Goal: Information Seeking & Learning: Check status

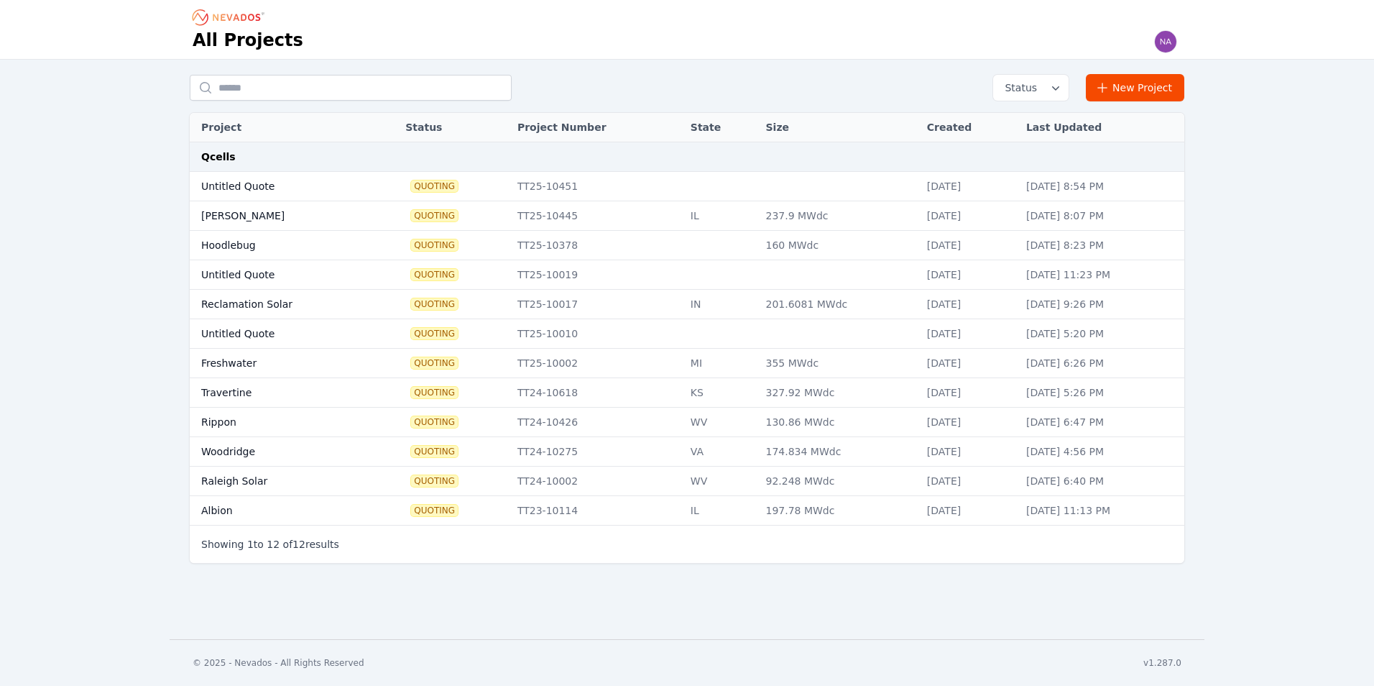
click at [221, 454] on td "Woodridge" at bounding box center [282, 451] width 185 height 29
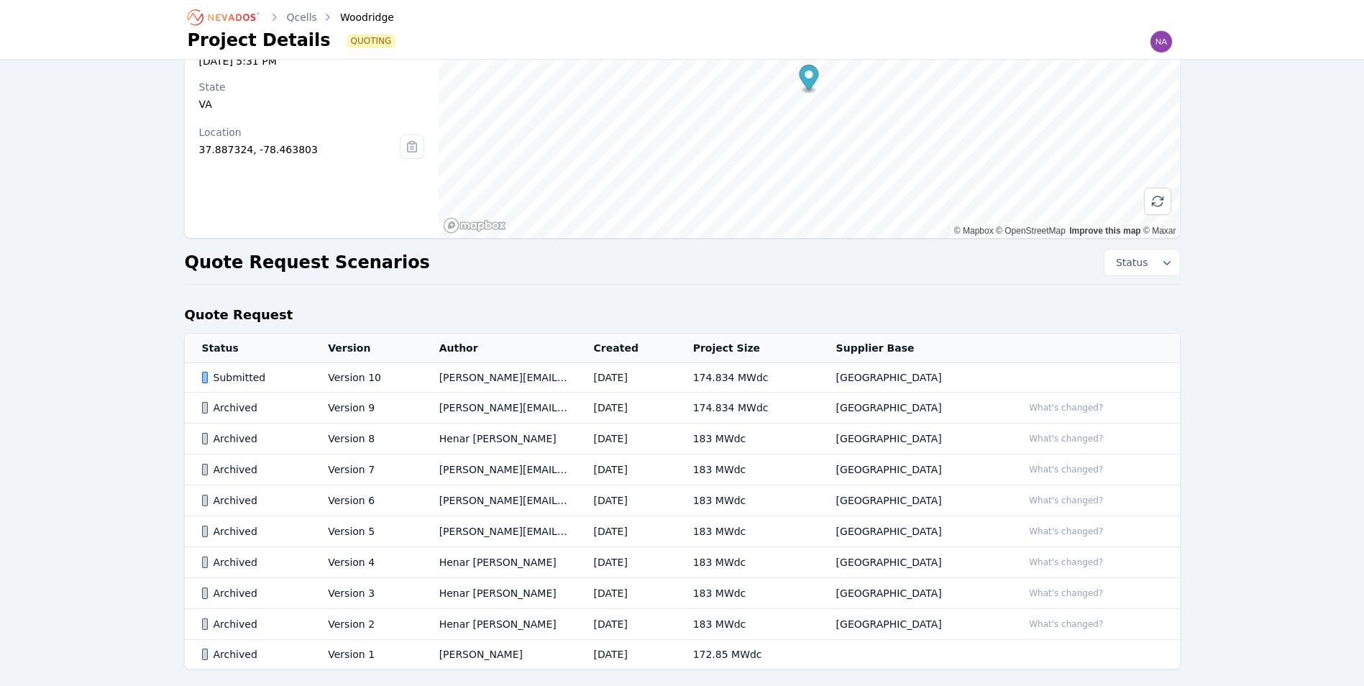
scroll to position [144, 0]
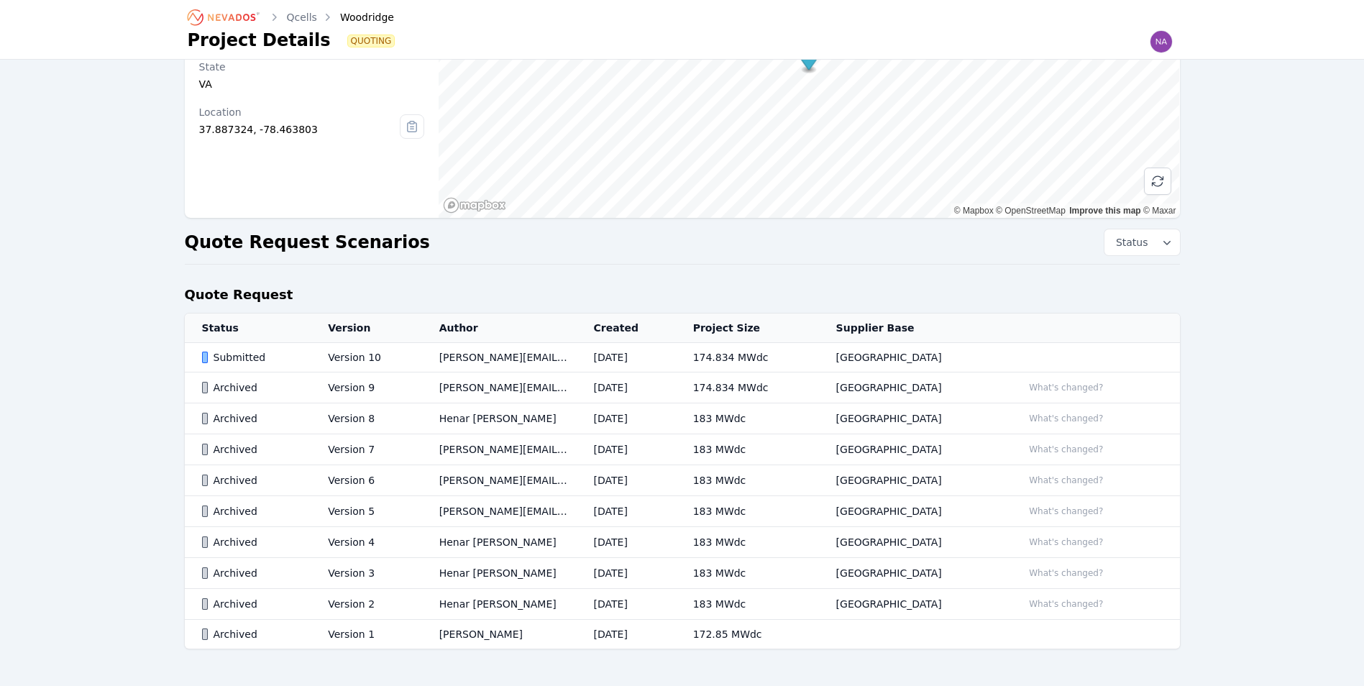
click at [239, 356] on div "Submitted" at bounding box center [253, 357] width 102 height 14
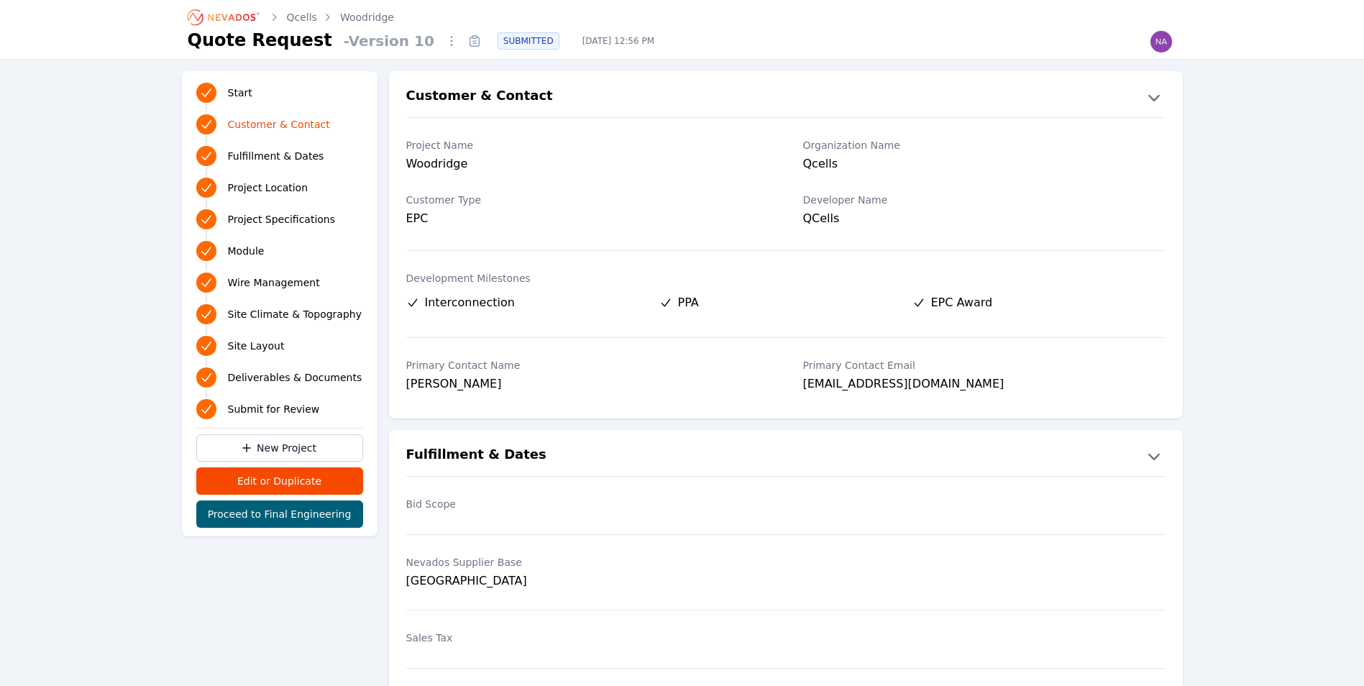
click at [294, 15] on link "Qcells" at bounding box center [302, 17] width 30 height 14
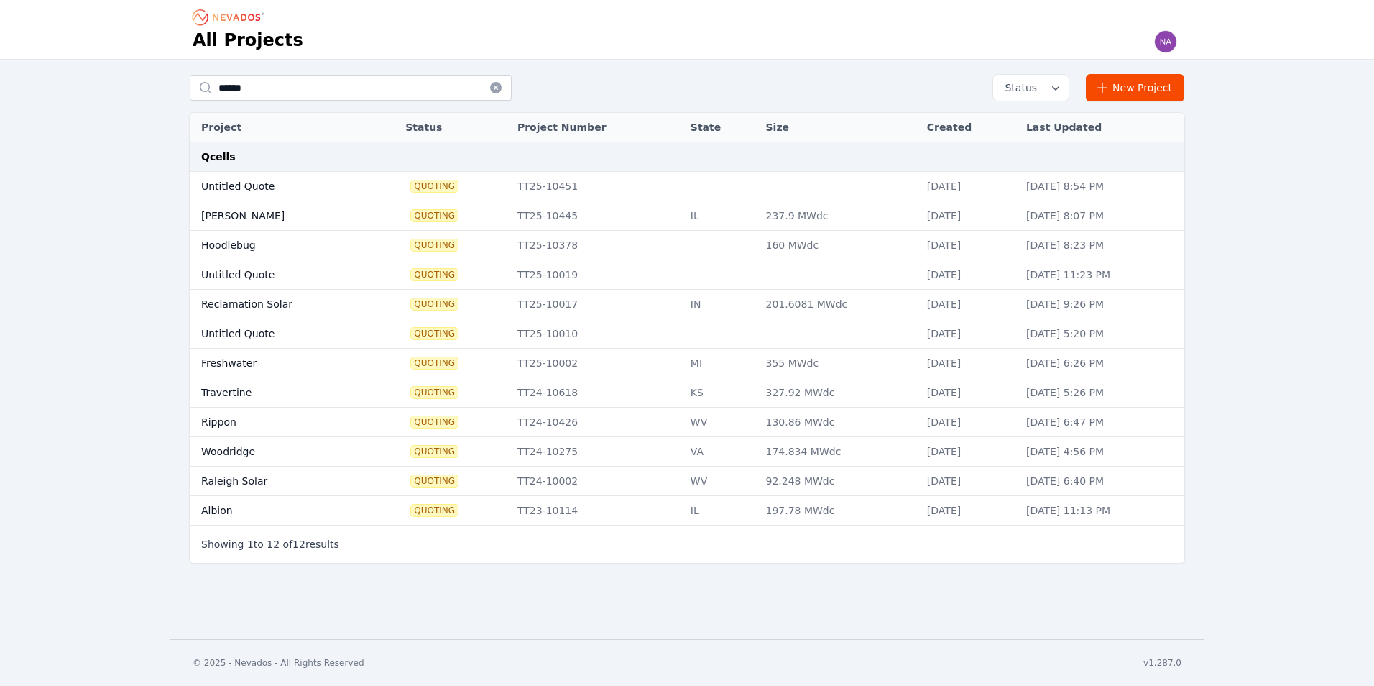
click at [226, 450] on td "Woodridge" at bounding box center [282, 451] width 185 height 29
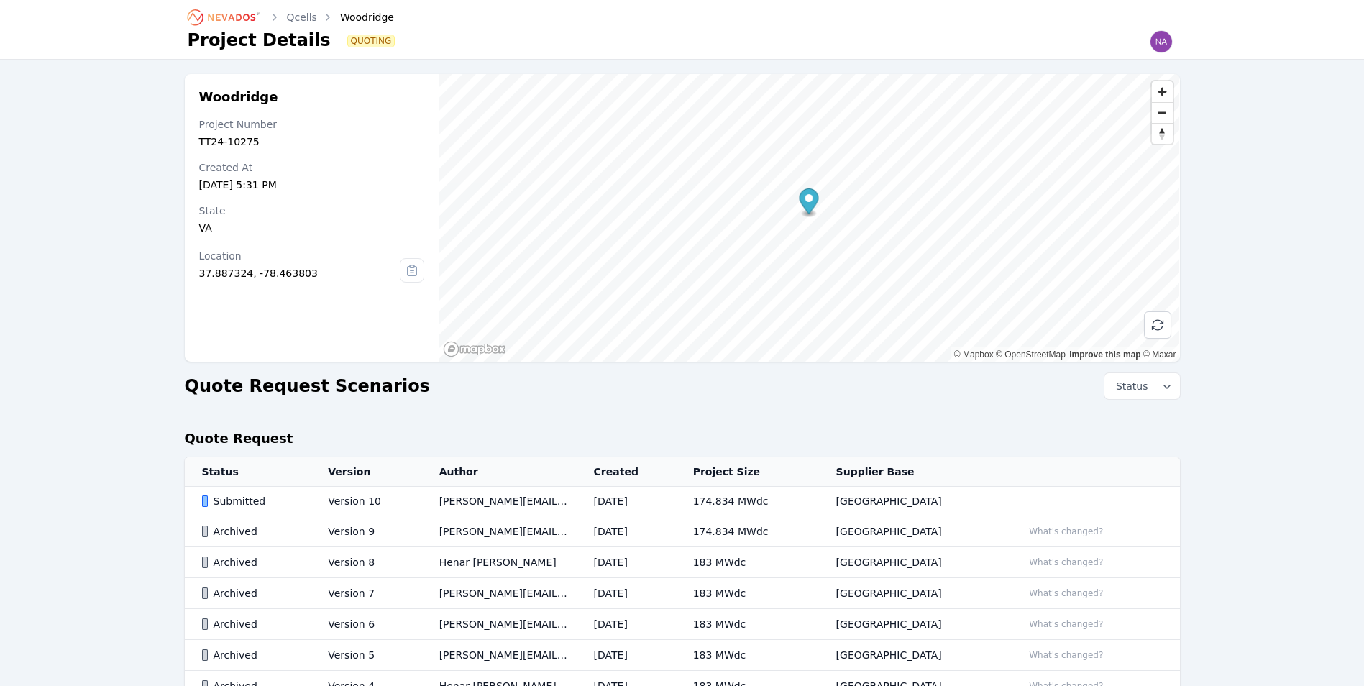
click at [227, 505] on div "Submitted" at bounding box center [253, 501] width 102 height 14
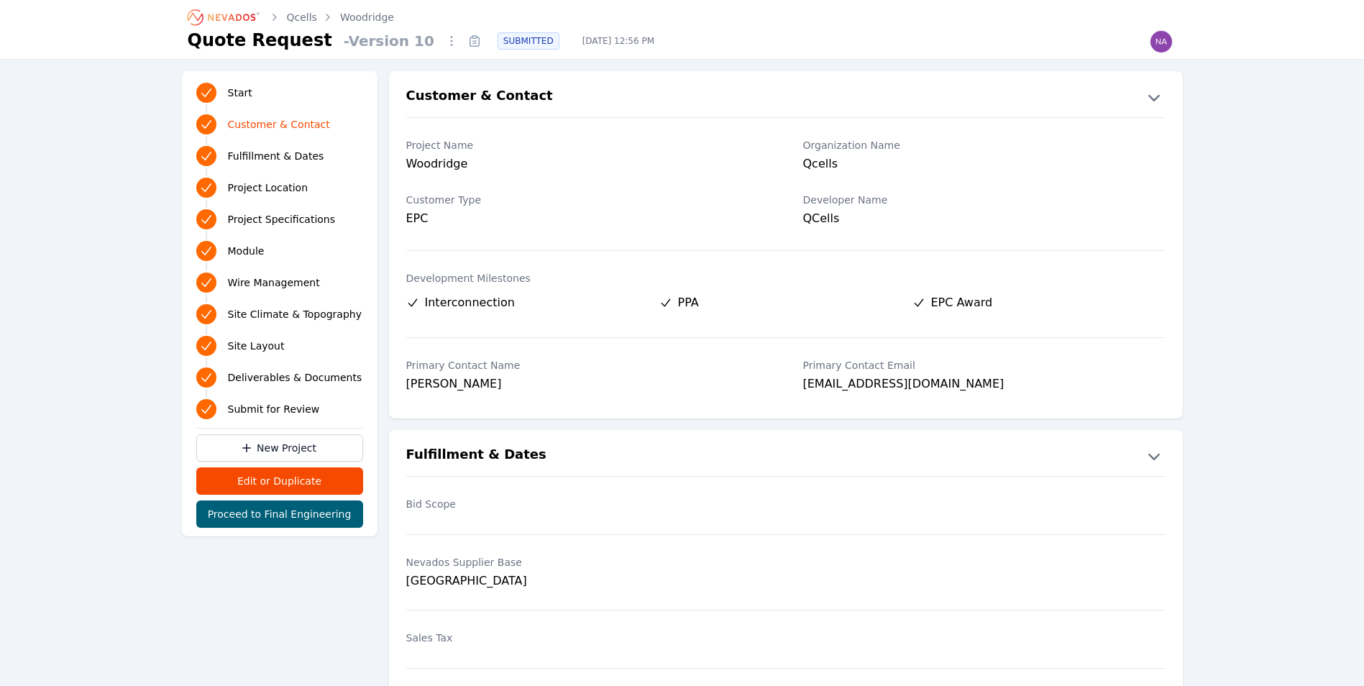
click at [263, 379] on span "Deliverables & Documents" at bounding box center [295, 377] width 134 height 14
click at [300, 14] on link "Qcells" at bounding box center [302, 17] width 30 height 14
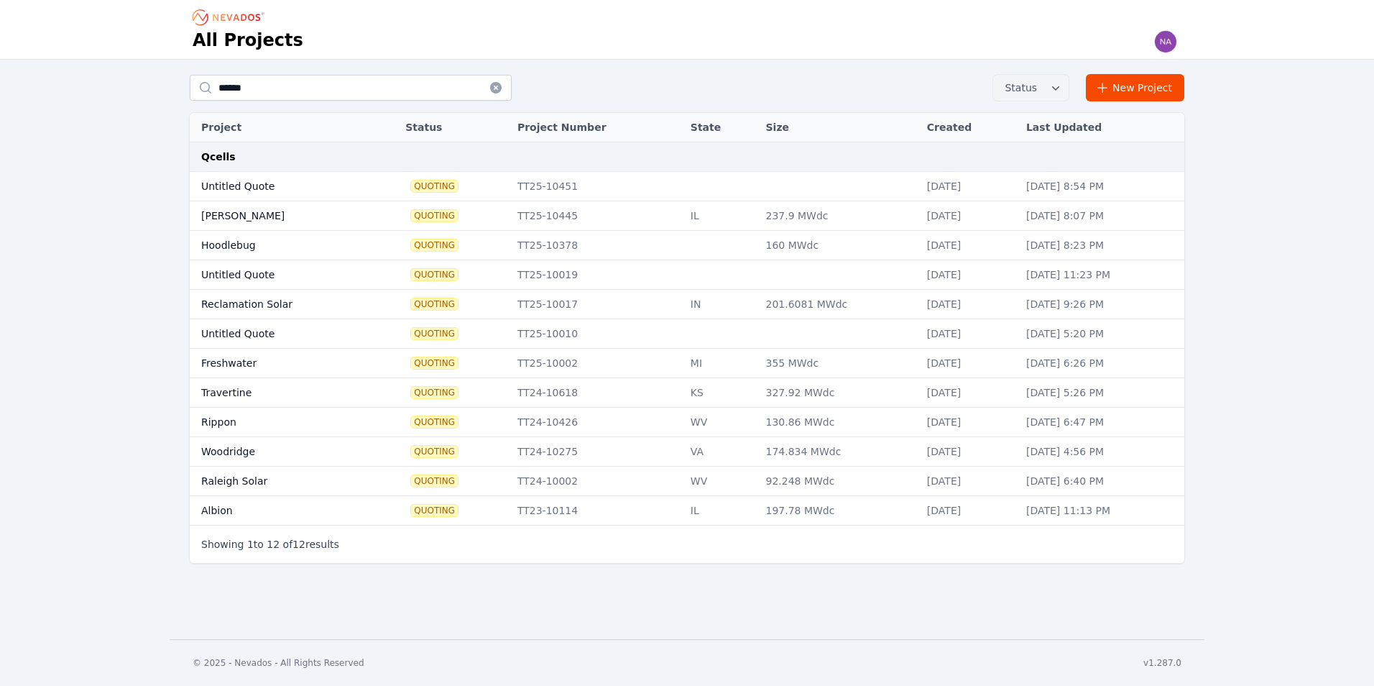
click at [1063, 92] on icon "button" at bounding box center [1056, 88] width 14 height 14
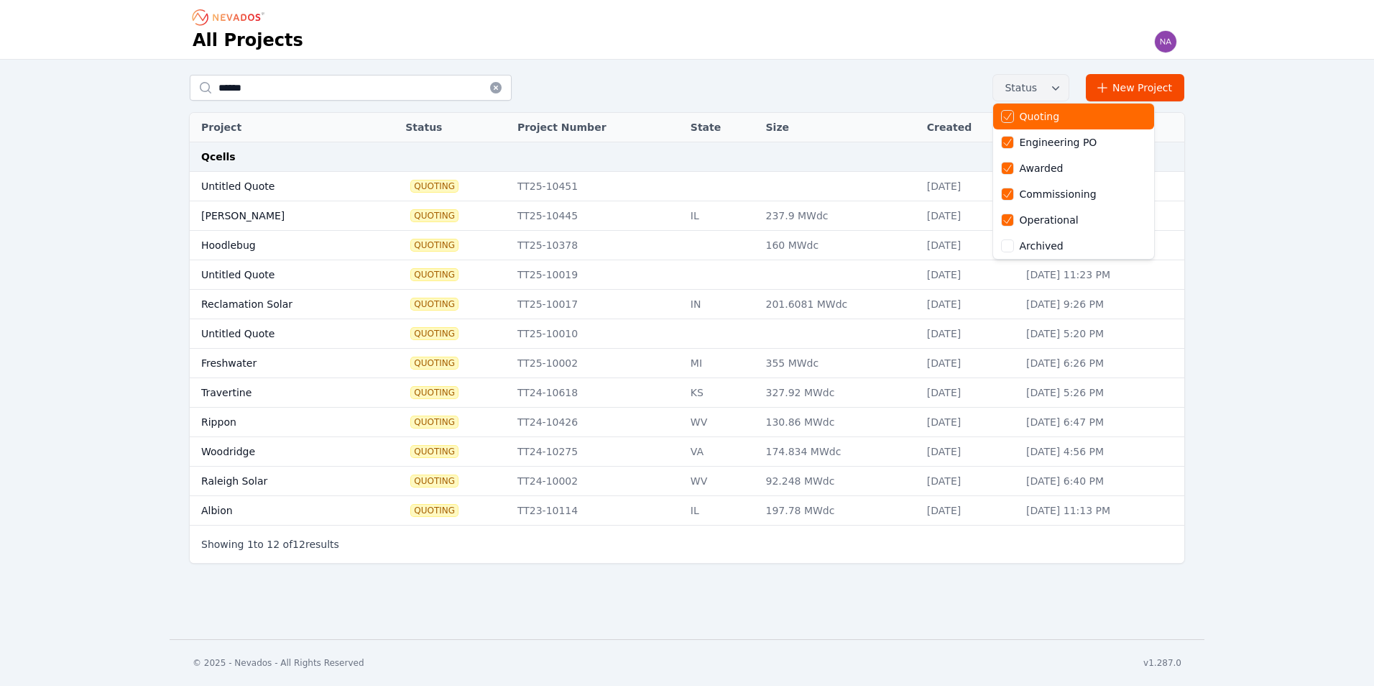
click at [829, 65] on div "****** Status Quoting Engineering PO Awarded Commissioning Operational Archived…" at bounding box center [687, 323] width 1374 height 526
